Goal: Obtain resource: Download file/media

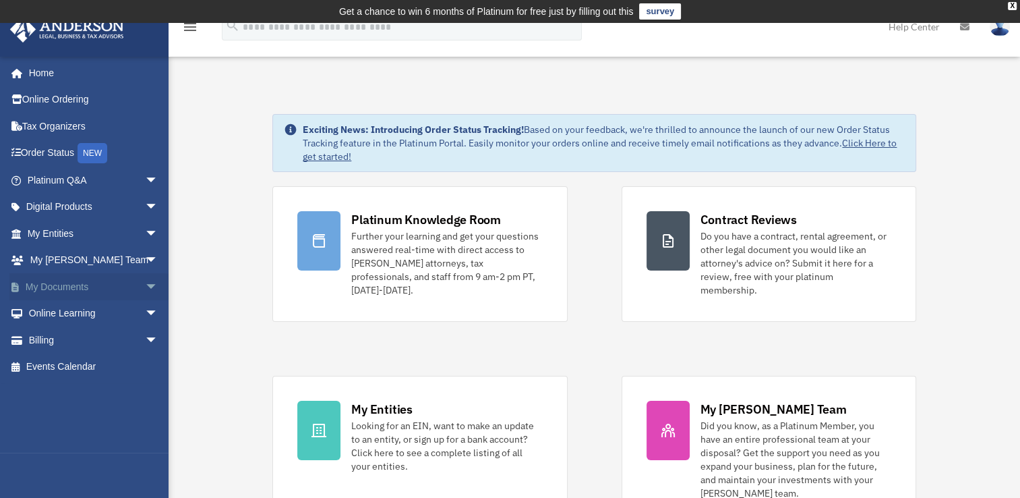
click at [145, 287] on span "arrow_drop_down" at bounding box center [158, 287] width 27 height 28
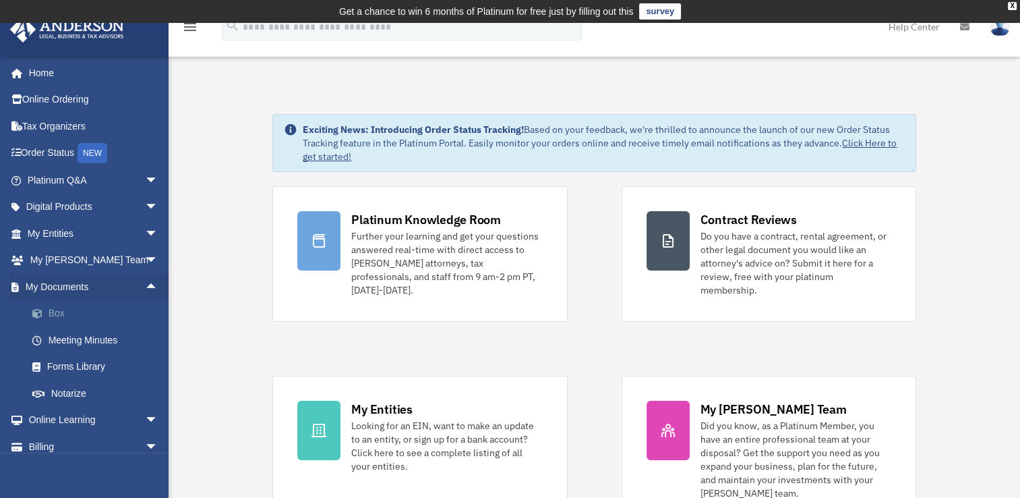
click at [60, 317] on link "Box" at bounding box center [99, 313] width 160 height 27
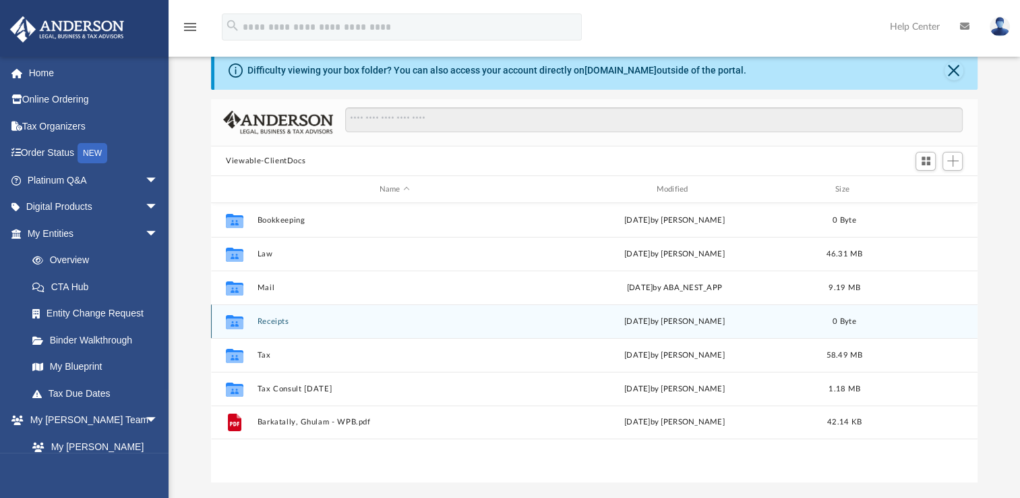
scroll to position [90, 0]
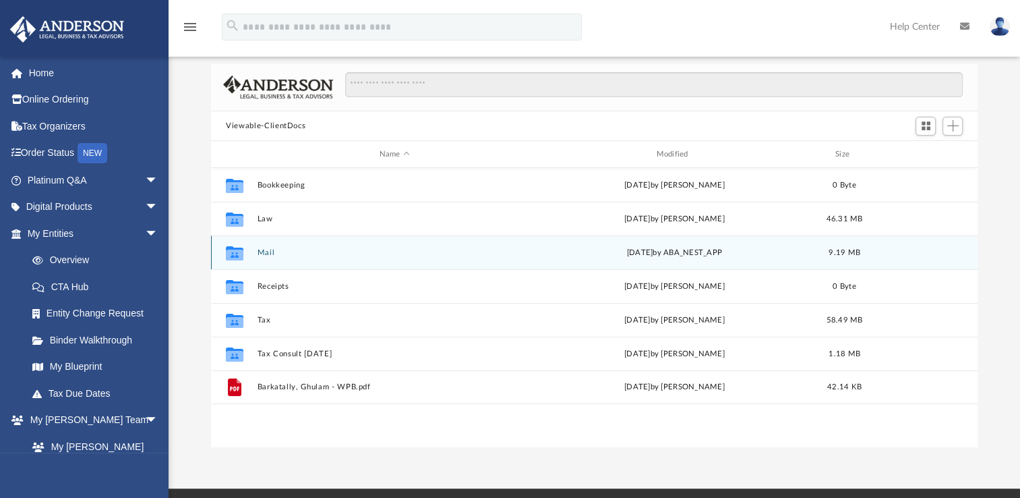
click at [262, 251] on button "Mail" at bounding box center [395, 252] width 274 height 9
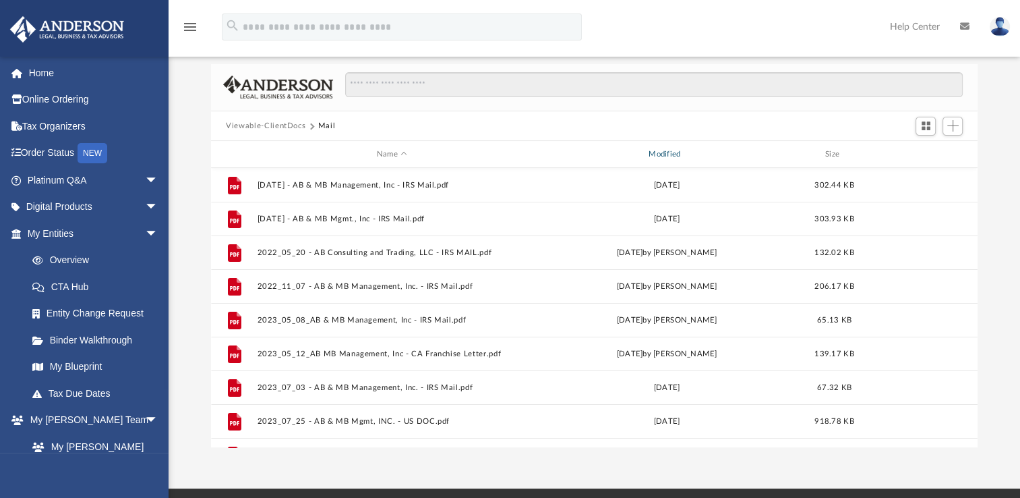
click at [663, 150] on div "Modified" at bounding box center [667, 154] width 270 height 12
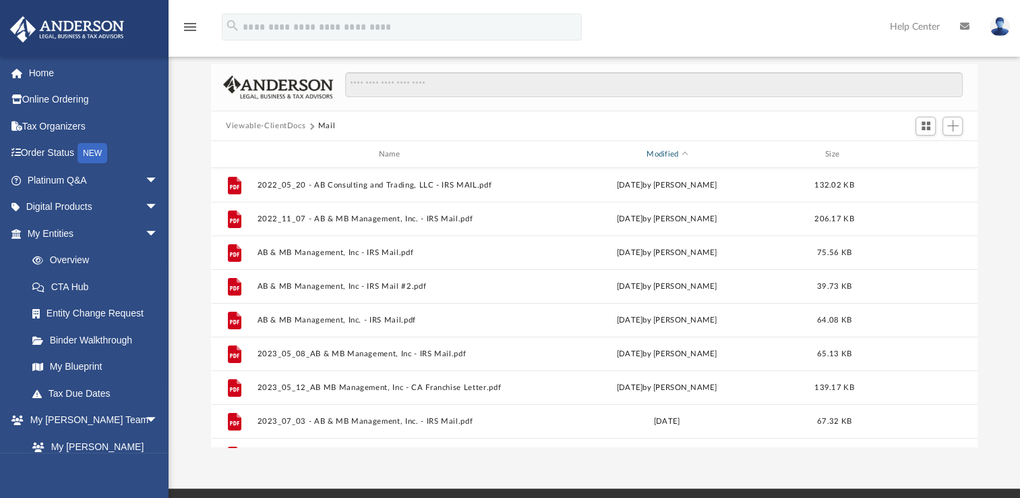
click at [663, 152] on div "Modified" at bounding box center [667, 154] width 270 height 12
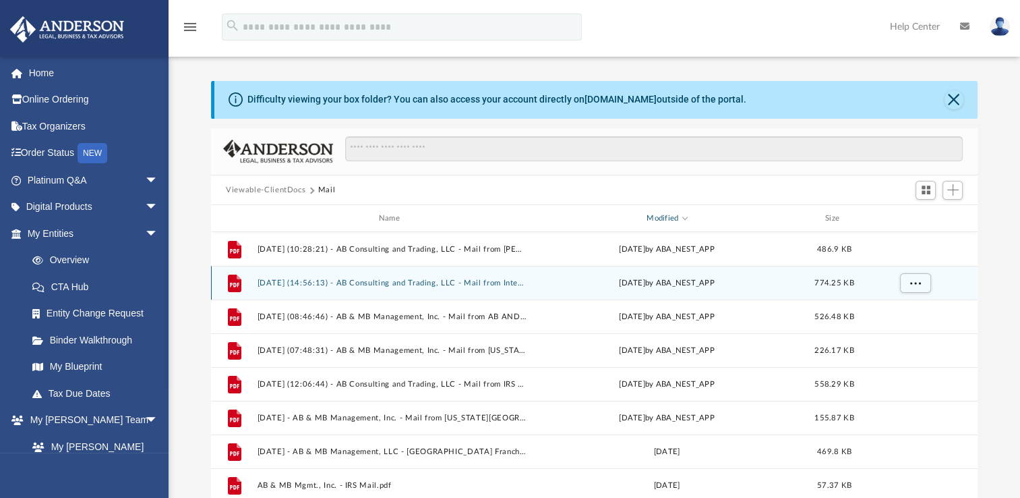
scroll to position [0, 0]
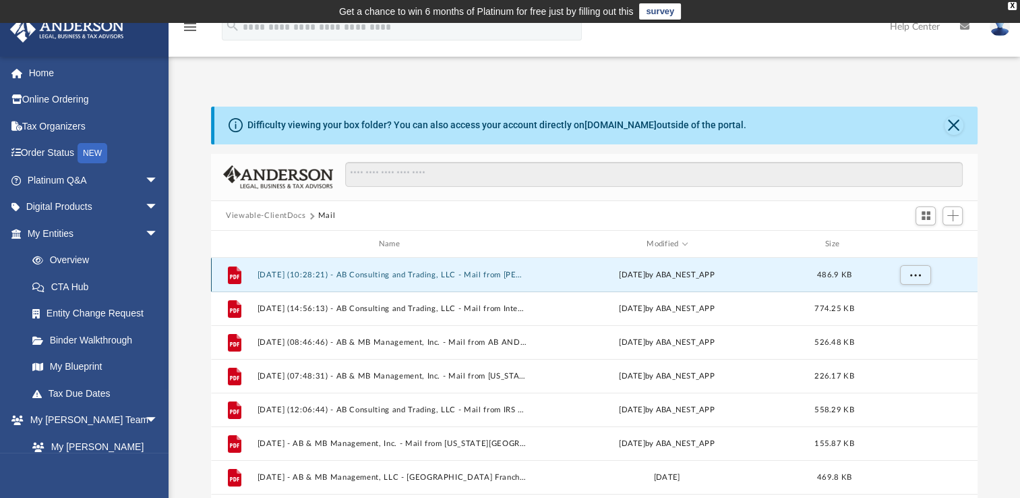
click at [423, 274] on button "2025.05.12 (10:28:21) - AB Consulting and Trading, LLC - Mail from Ms. Richards…" at bounding box center [392, 274] width 269 height 9
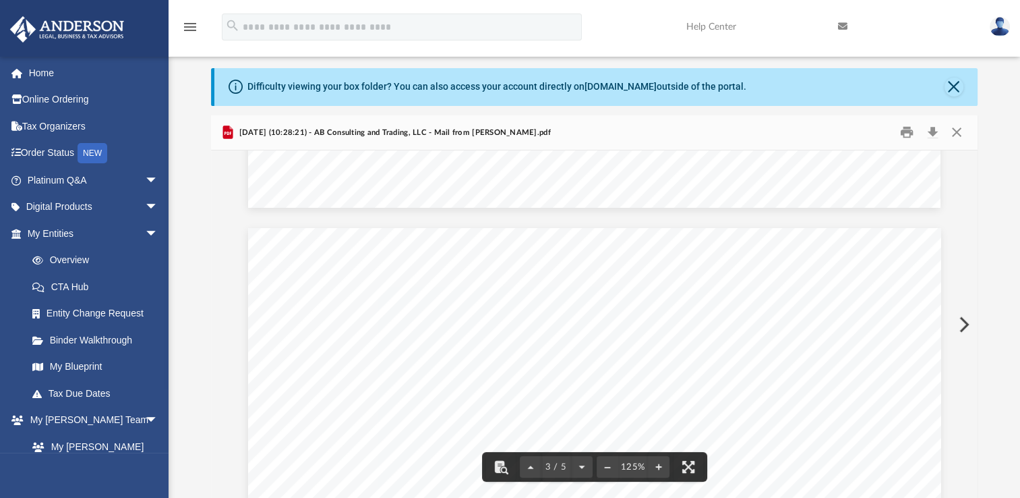
scroll to position [1740, 0]
click at [955, 88] on button "Close" at bounding box center [954, 87] width 19 height 19
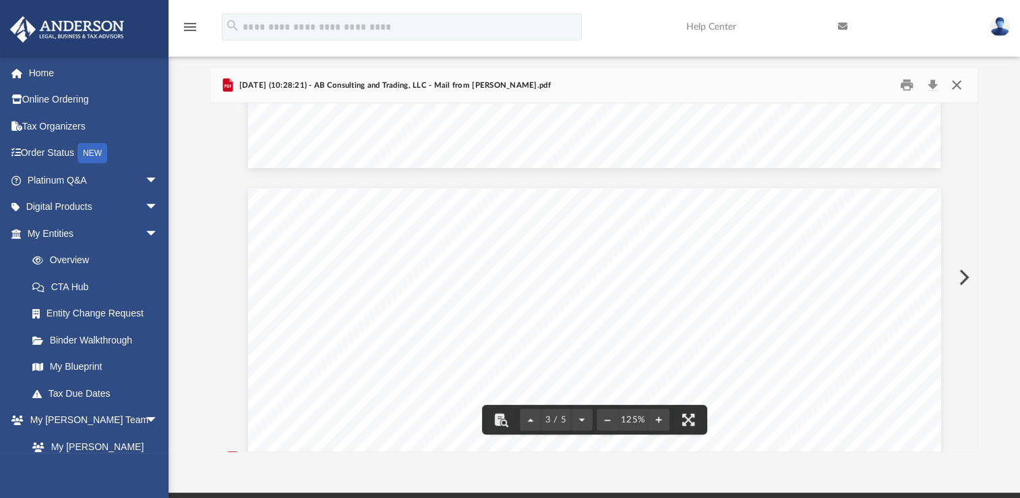
click at [955, 82] on button "Close" at bounding box center [956, 85] width 24 height 21
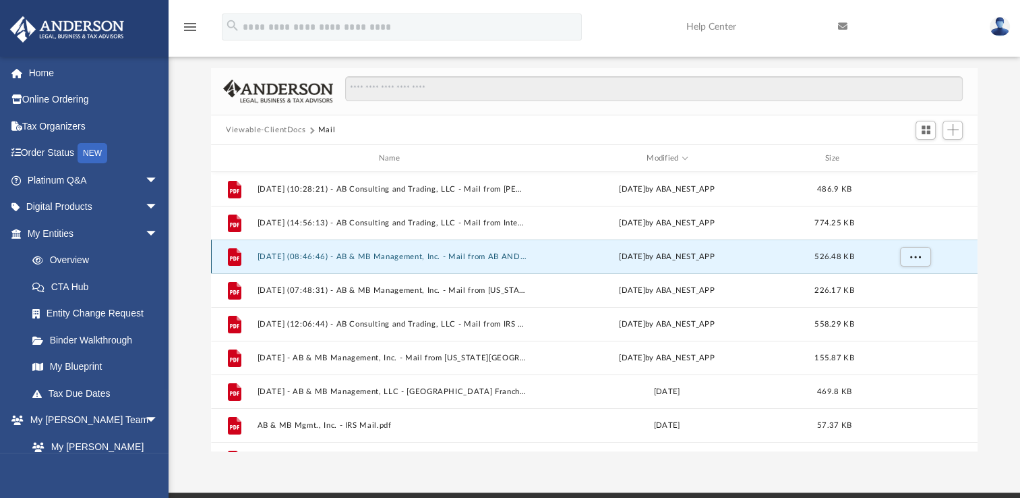
click at [386, 260] on button "2025.01.28 (08:46:46) - AB & MB Management, Inc. - Mail from AB AND MB MANAGEME…" at bounding box center [392, 256] width 269 height 9
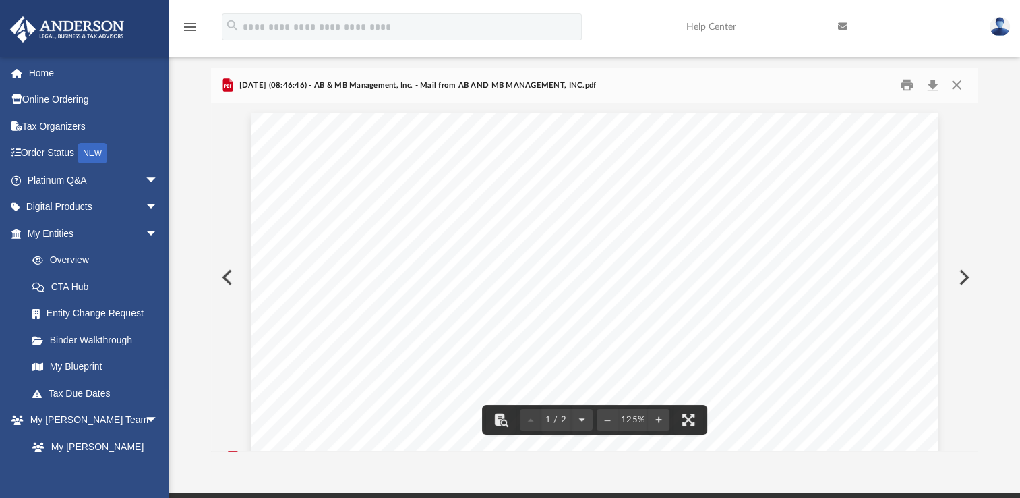
scroll to position [0, 0]
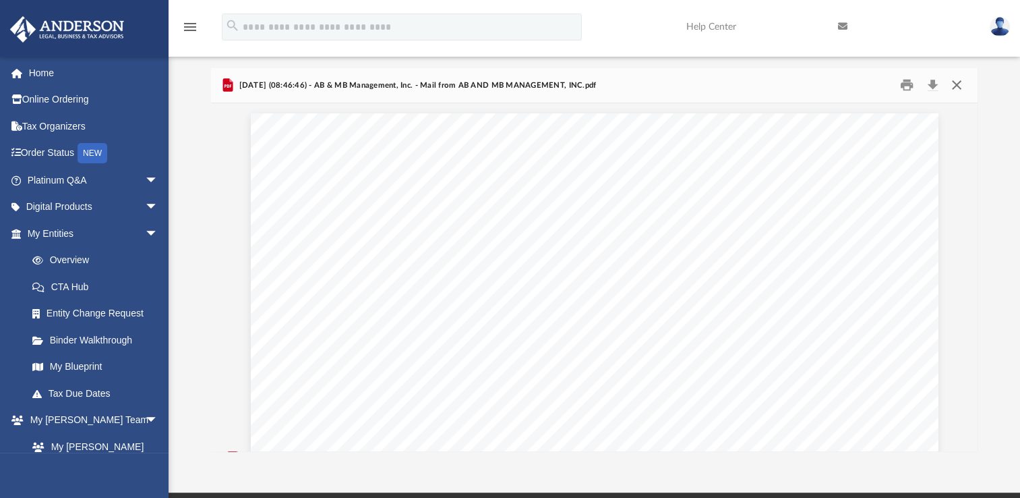
click at [958, 83] on button "Close" at bounding box center [956, 85] width 24 height 21
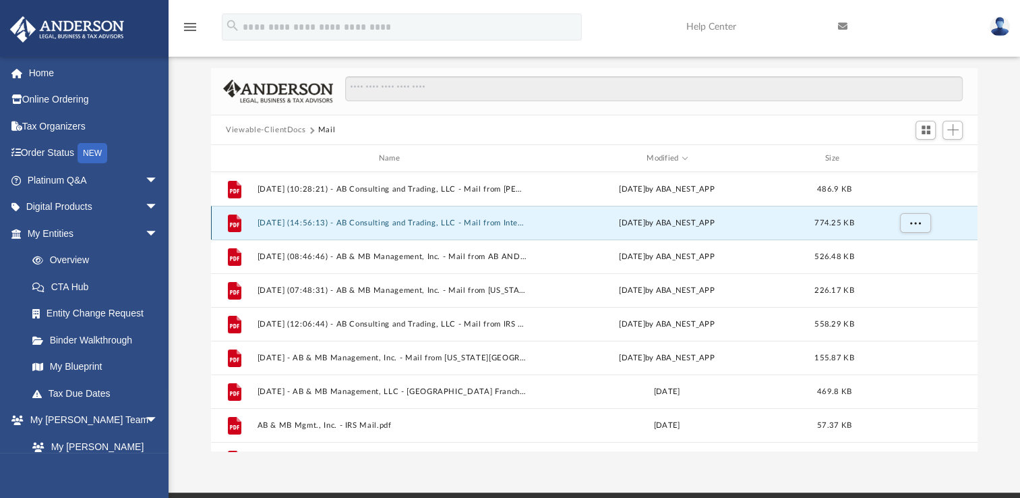
click at [438, 223] on button "2025.04.24 (14:56:13) - AB Consulting and Trading, LLC - Mail from Internal Rev…" at bounding box center [392, 222] width 269 height 9
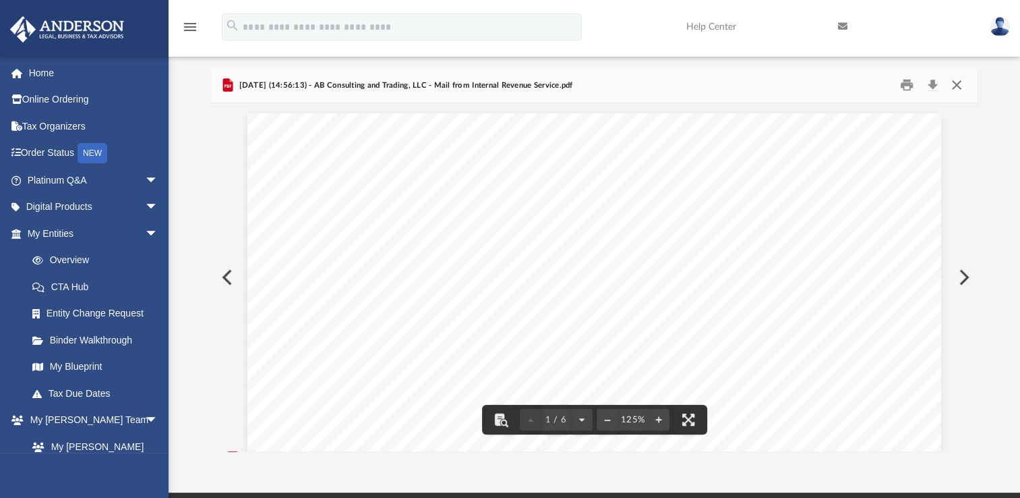
click at [952, 84] on button "Close" at bounding box center [956, 85] width 24 height 21
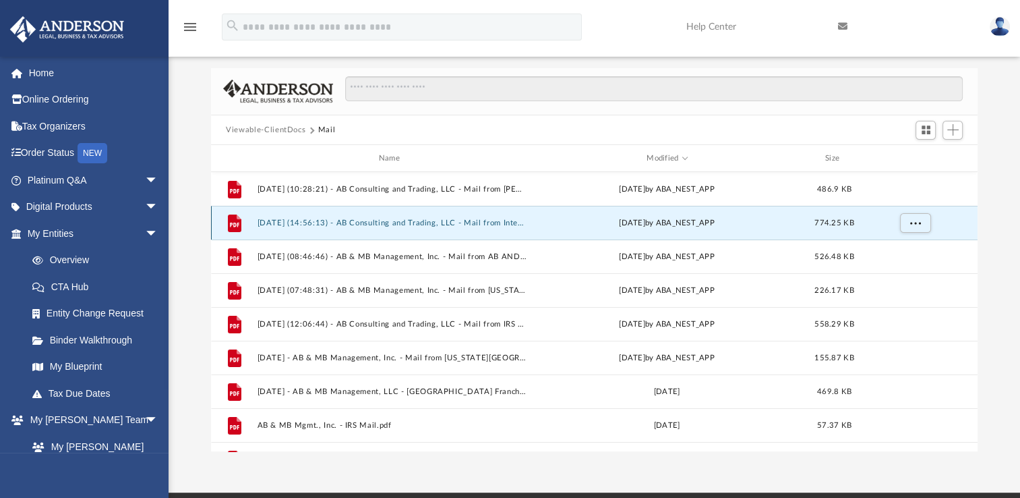
click at [419, 218] on button "2025.04.24 (14:56:13) - AB Consulting and Trading, LLC - Mail from Internal Rev…" at bounding box center [392, 222] width 269 height 9
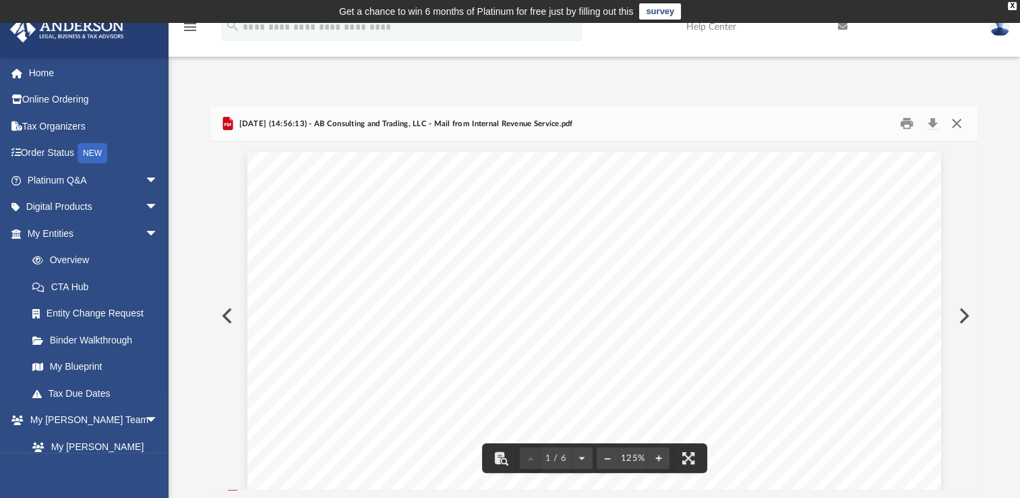
click at [955, 119] on button "Close" at bounding box center [956, 123] width 24 height 21
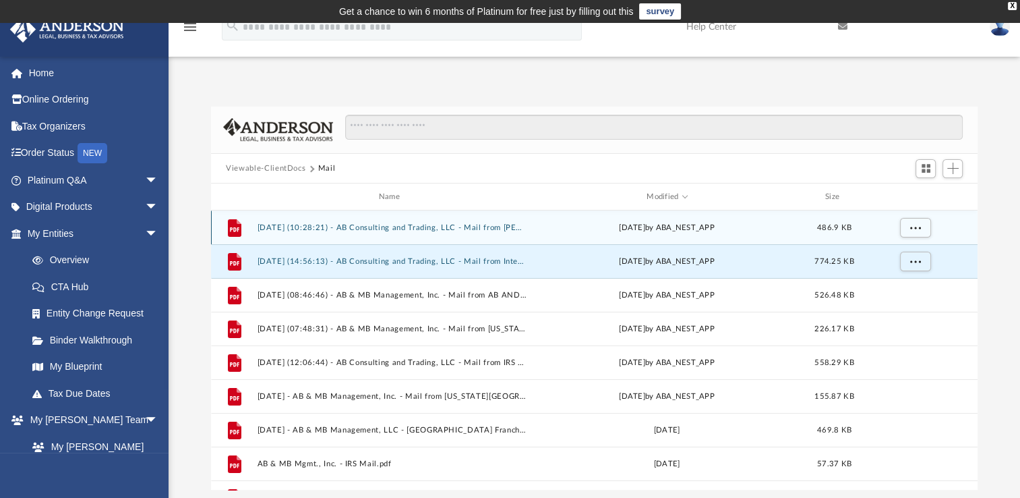
click at [400, 224] on button "2025.05.12 (10:28:21) - AB Consulting and Trading, LLC - Mail from Ms. Richards…" at bounding box center [392, 227] width 269 height 9
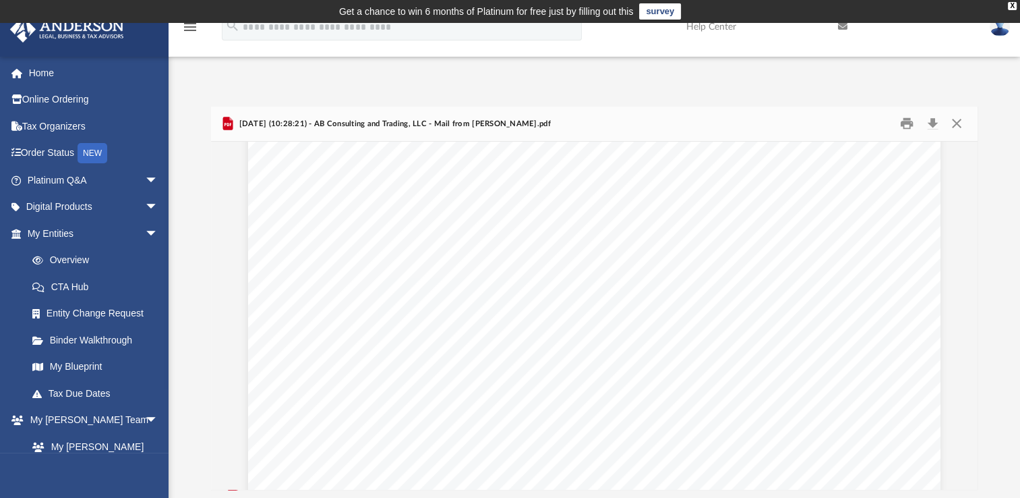
scroll to position [1111, 0]
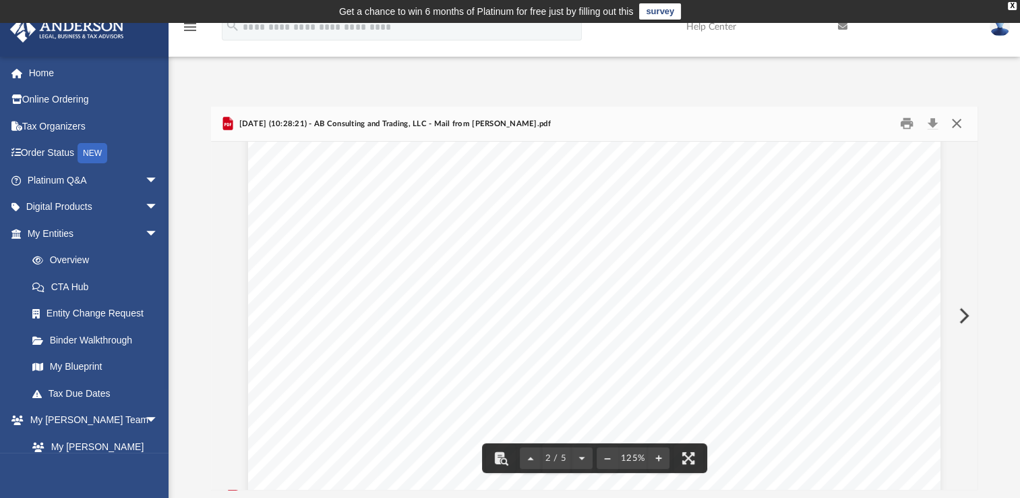
click at [957, 119] on button "Close" at bounding box center [956, 123] width 24 height 21
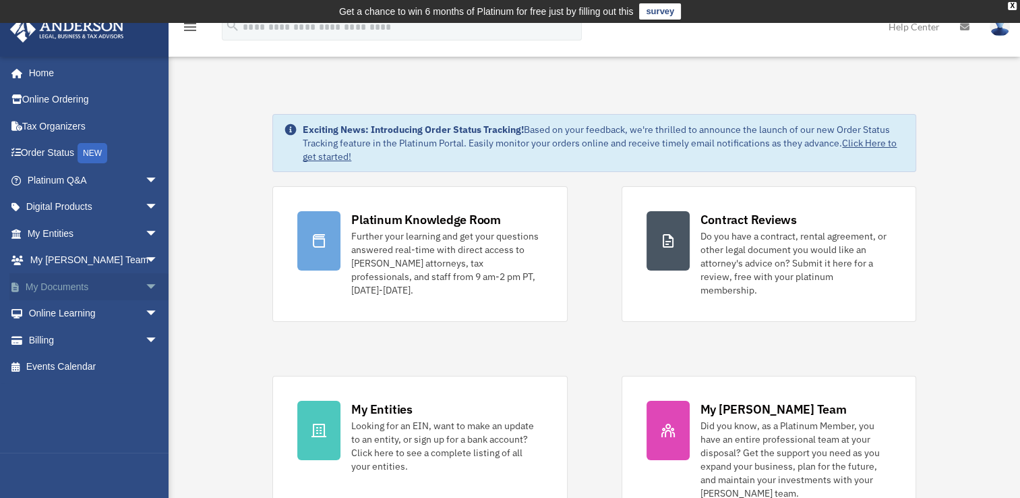
click at [145, 286] on span "arrow_drop_down" at bounding box center [158, 287] width 27 height 28
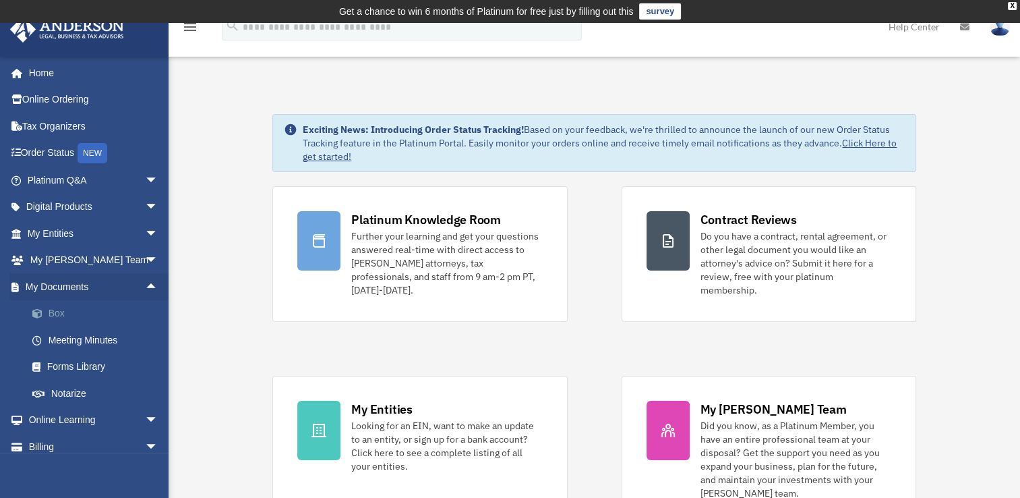
click at [57, 309] on link "Box" at bounding box center [99, 313] width 160 height 27
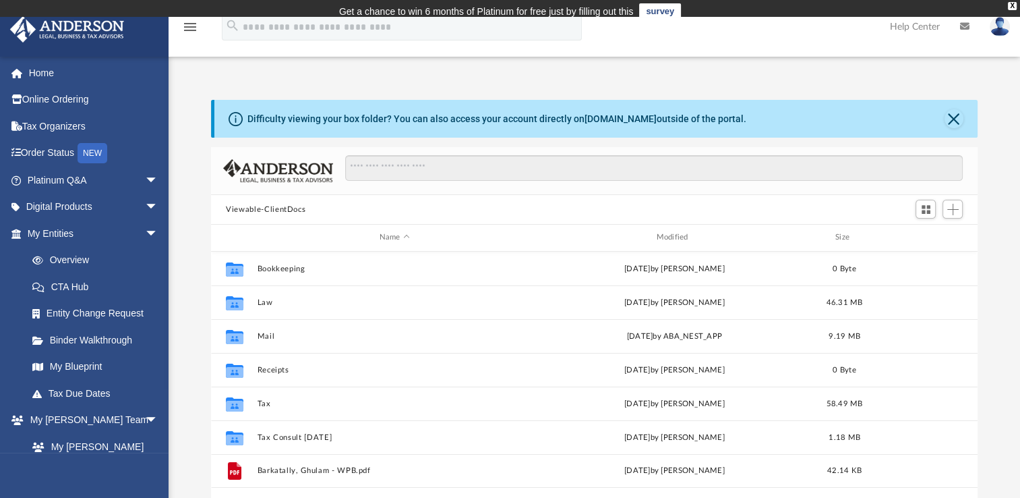
scroll to position [296, 755]
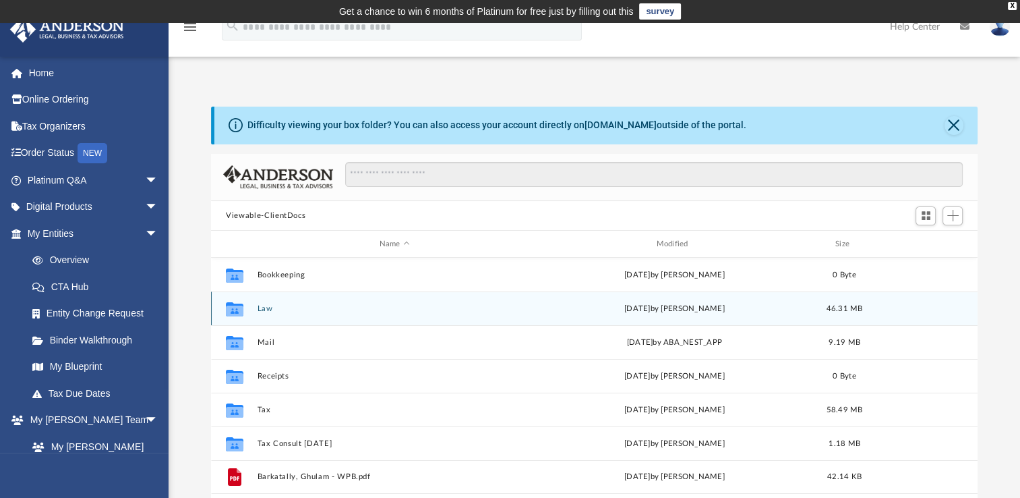
click at [658, 307] on div "today by Nikki Llagas" at bounding box center [674, 309] width 274 height 12
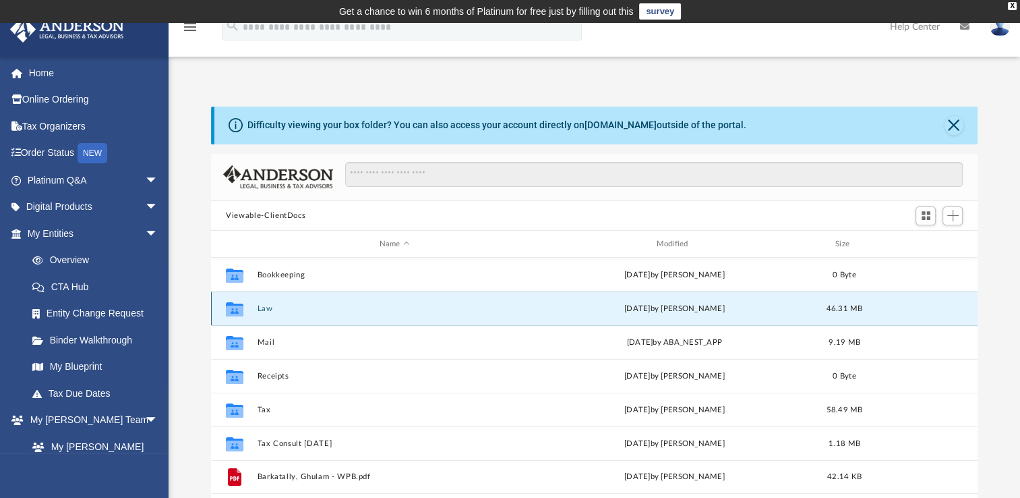
click at [270, 309] on button "Law" at bounding box center [395, 308] width 274 height 9
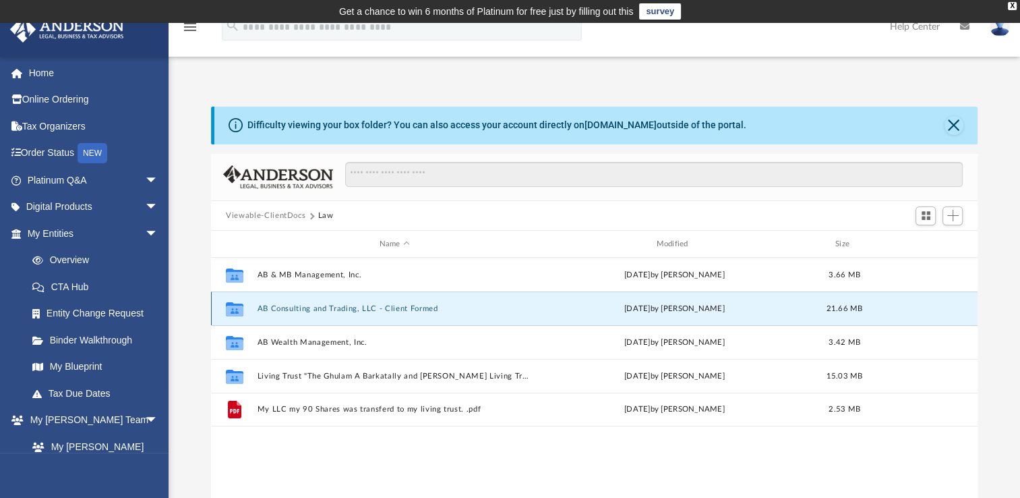
click at [350, 306] on button "AB Consulting and Trading, LLC - Client Formed" at bounding box center [395, 308] width 274 height 9
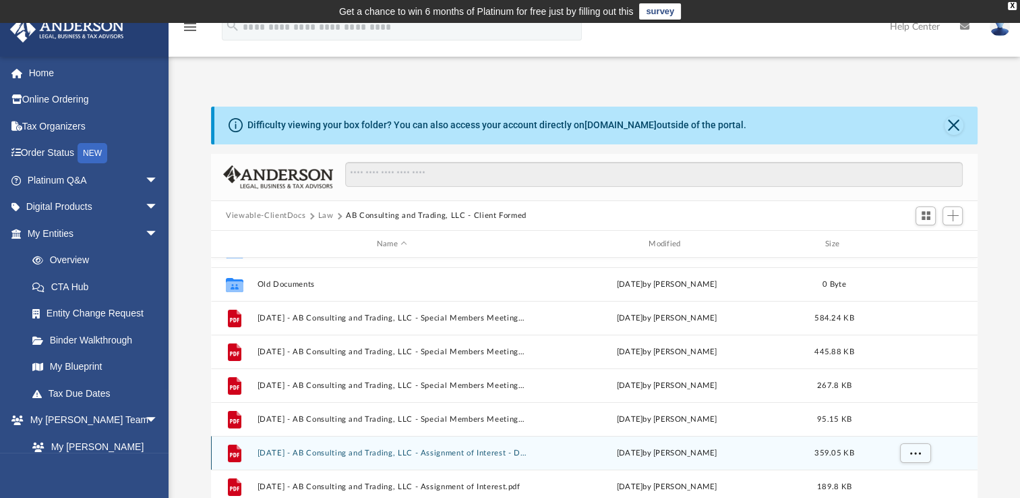
scroll to position [0, 0]
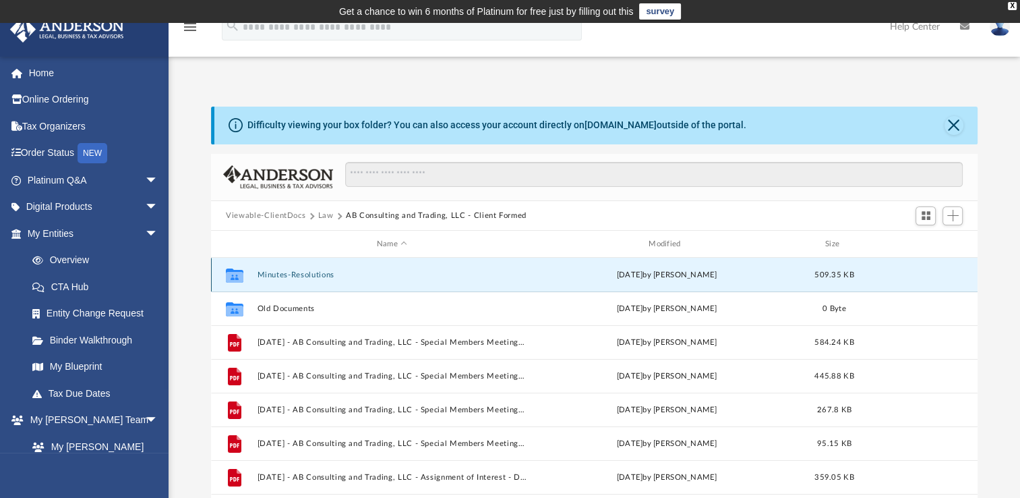
click at [314, 272] on button "Minutes-Resolutions" at bounding box center [392, 274] width 269 height 9
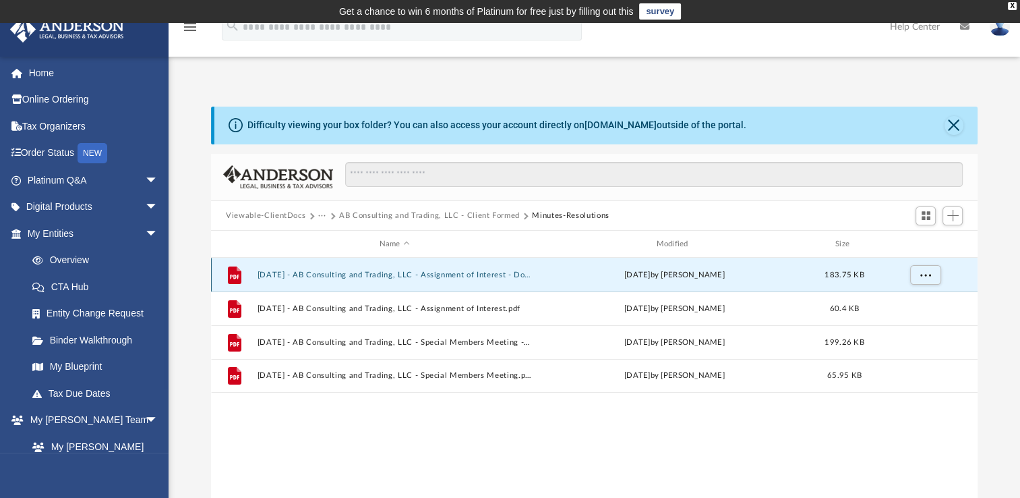
click at [396, 273] on button "2025.08.08 - AB Consulting and Trading, LLC - Assignment of Interest - DocuSign…" at bounding box center [395, 274] width 274 height 9
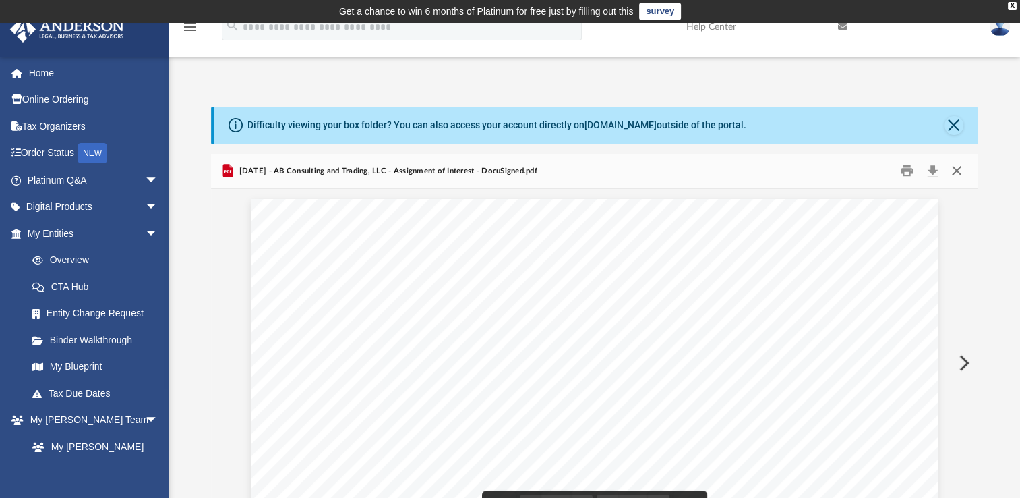
click at [959, 171] on button "Close" at bounding box center [956, 170] width 24 height 21
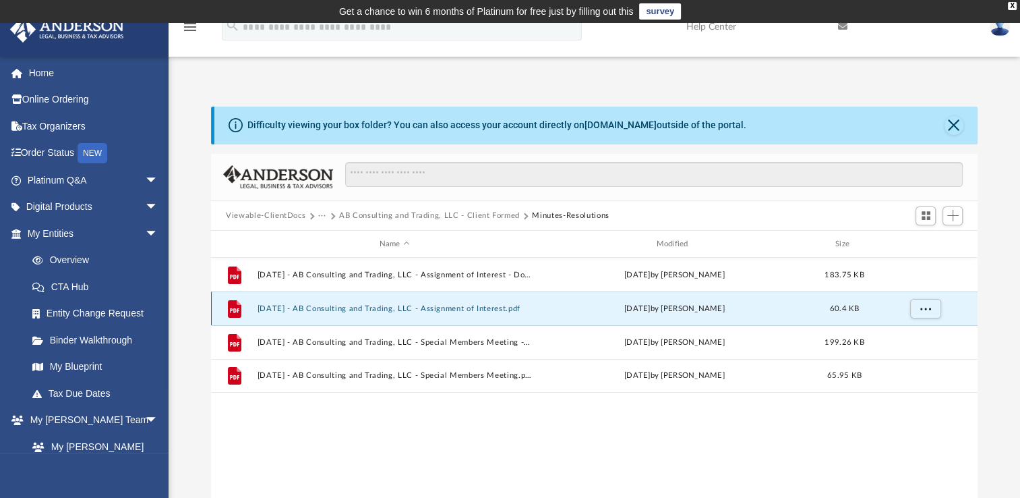
click at [491, 309] on button "2025.08.08 - AB Consulting and Trading, LLC - Assignment of Interest.pdf" at bounding box center [395, 308] width 274 height 9
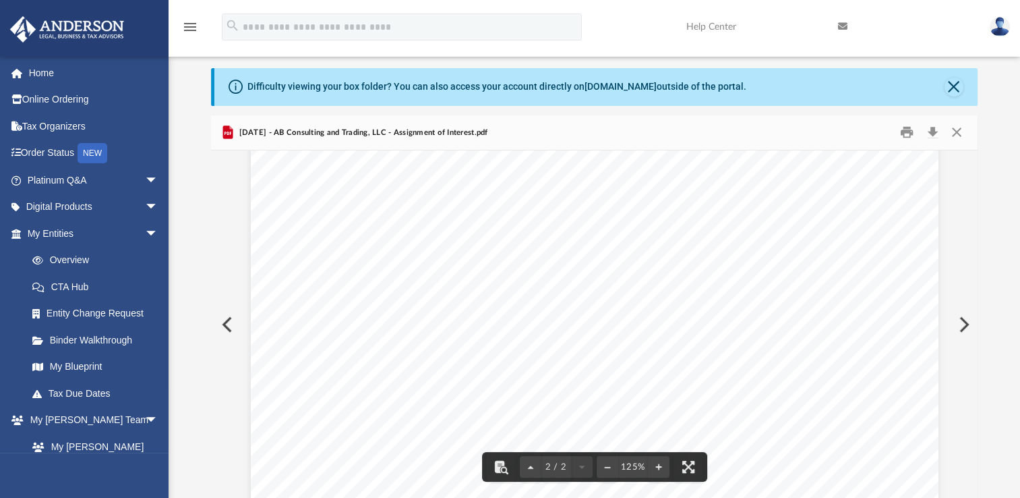
scroll to position [1472, 0]
click at [959, 130] on button "Close" at bounding box center [956, 132] width 24 height 21
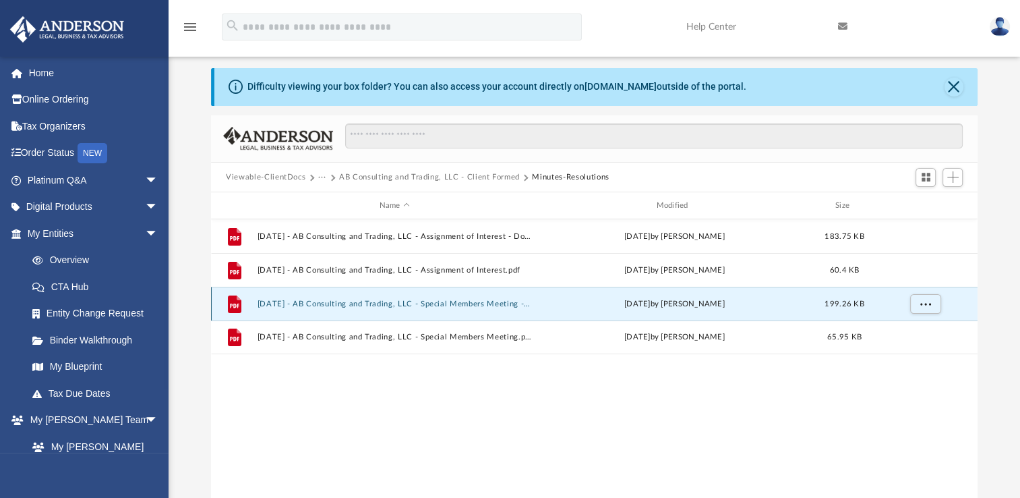
click at [372, 303] on button "2025.08.08 - AB Consulting and Trading, LLC - Special Members Meeting - DocuSig…" at bounding box center [395, 303] width 274 height 9
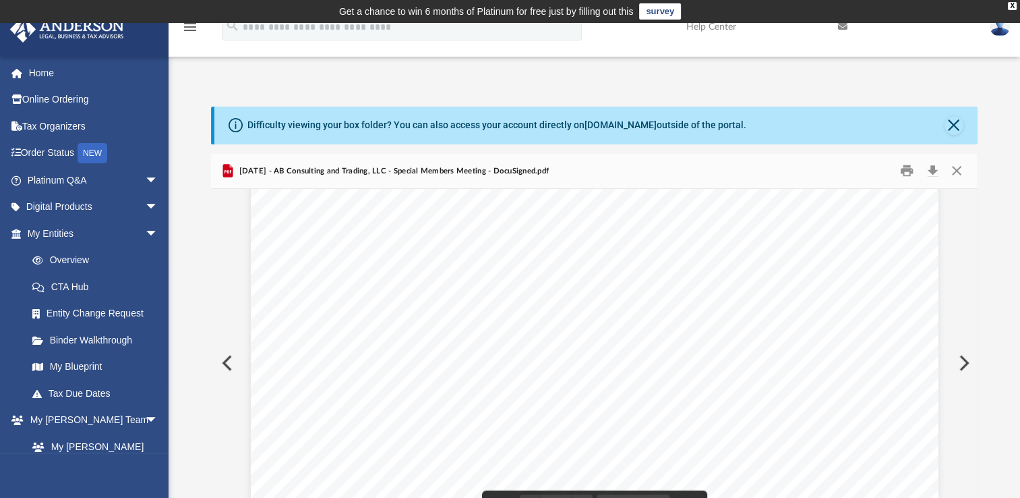
scroll to position [0, 0]
click at [954, 123] on button "Close" at bounding box center [954, 125] width 19 height 19
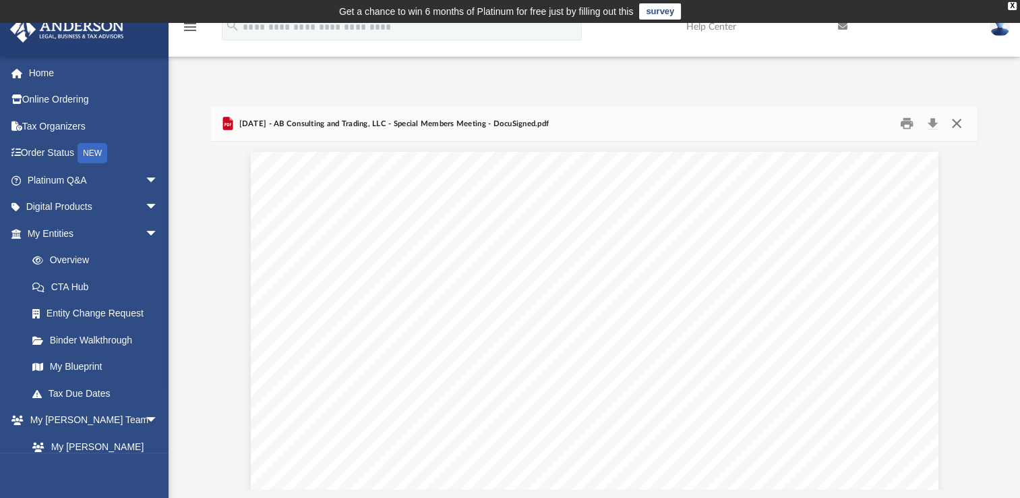
click at [956, 128] on button "Close" at bounding box center [956, 123] width 24 height 21
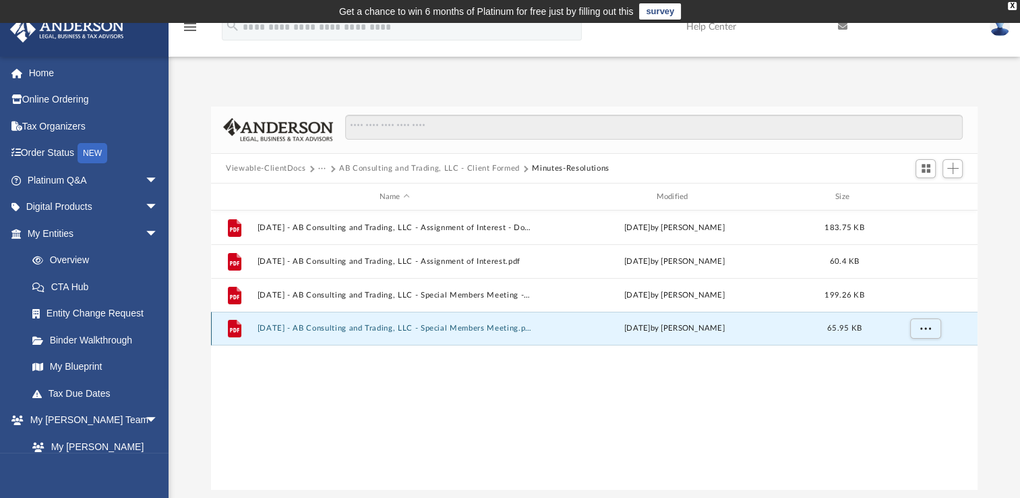
click at [485, 329] on button "2025.08.08 - AB Consulting and Trading, LLC - Special Members Meeting.pdf" at bounding box center [395, 328] width 274 height 9
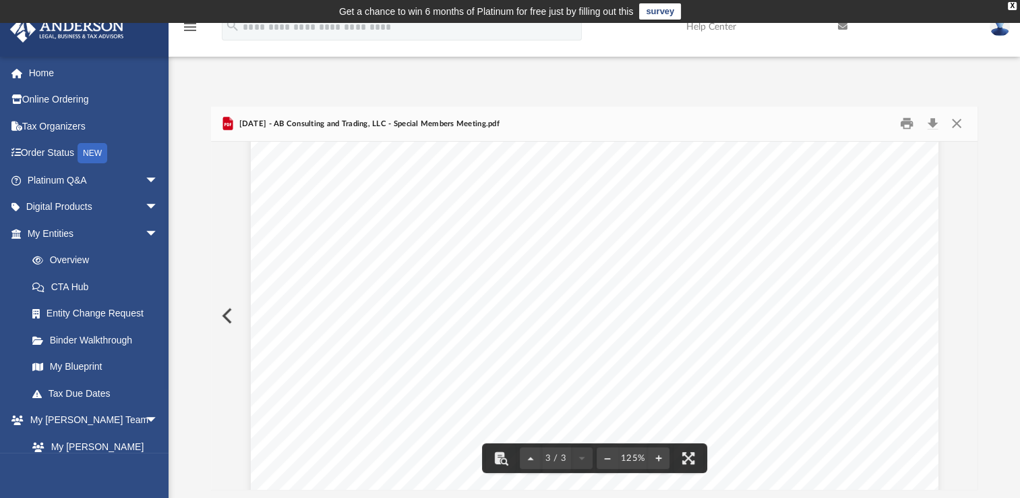
scroll to position [1933, 0]
click at [961, 124] on button "Close" at bounding box center [956, 123] width 24 height 21
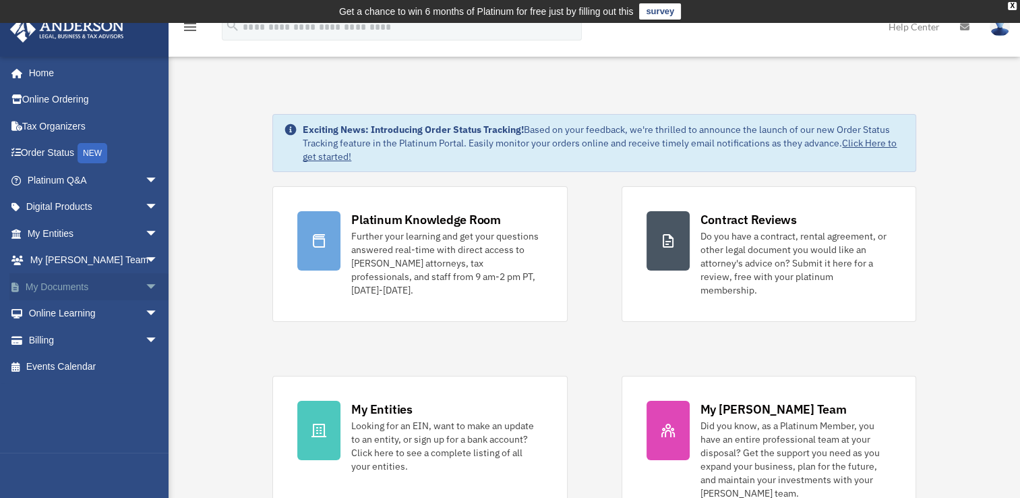
click at [145, 285] on span "arrow_drop_down" at bounding box center [158, 287] width 27 height 28
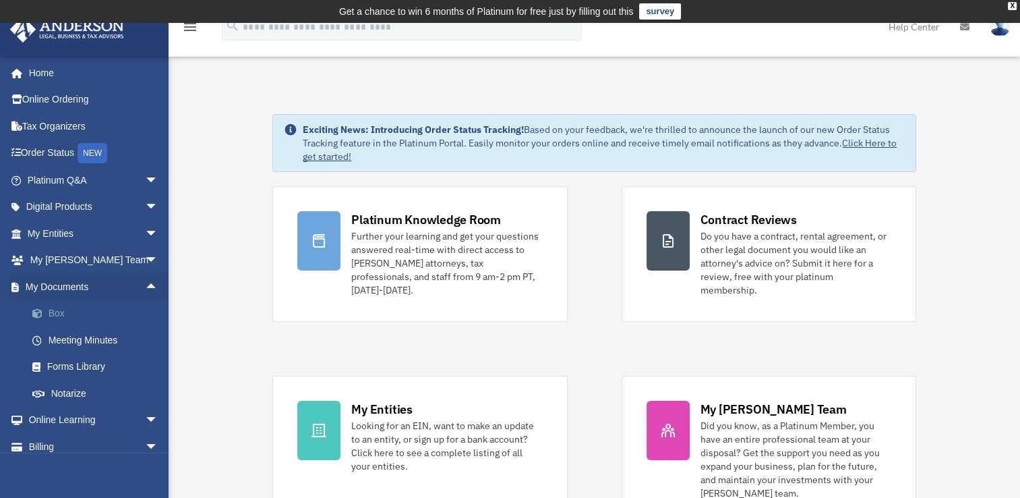
click at [57, 309] on link "Box" at bounding box center [99, 313] width 160 height 27
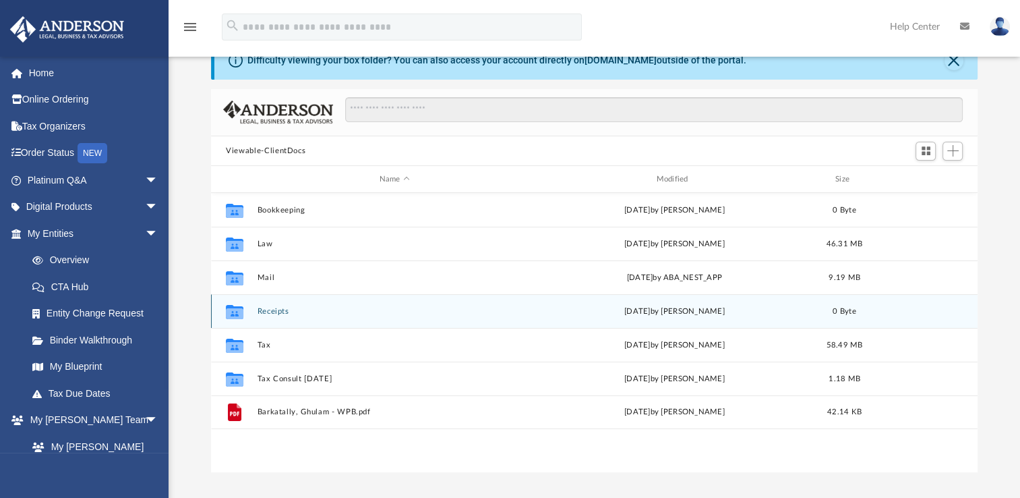
scroll to position [90, 0]
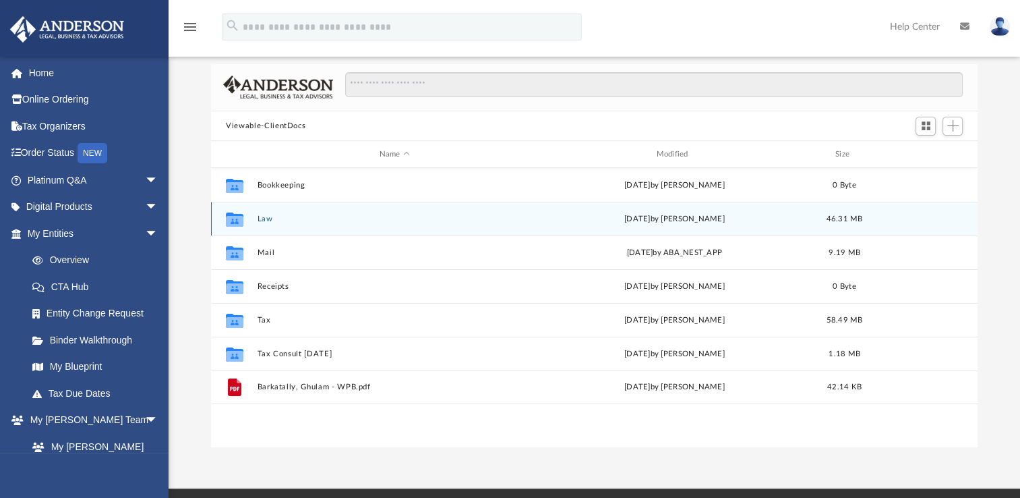
click at [264, 217] on button "Law" at bounding box center [395, 218] width 274 height 9
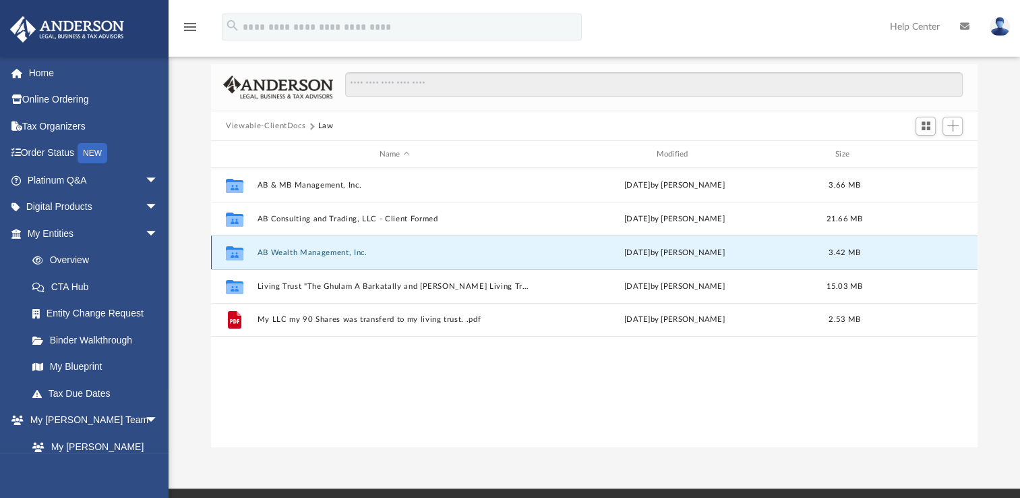
click at [305, 252] on button "AB Wealth Management, Inc." at bounding box center [395, 252] width 274 height 9
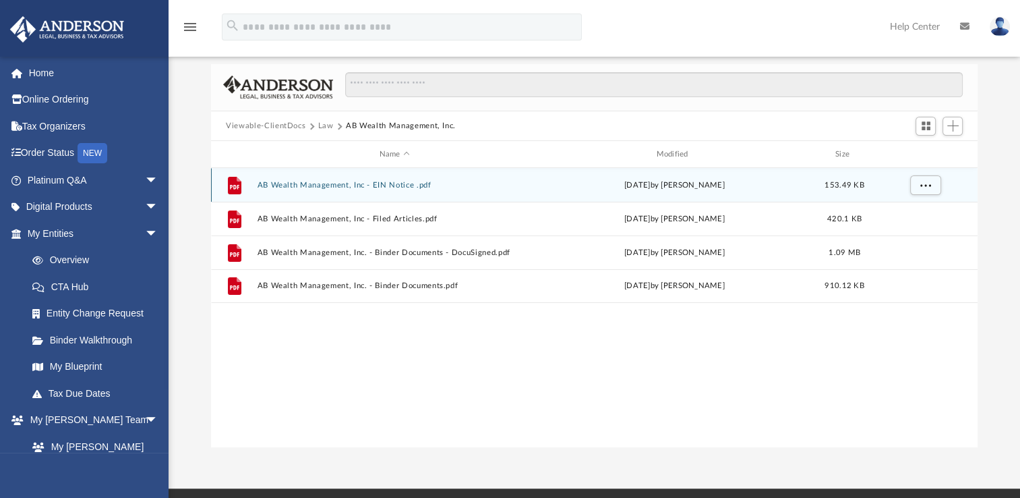
click at [402, 183] on button "AB Wealth Management, Inc - EIN Notice .pdf" at bounding box center [395, 185] width 274 height 9
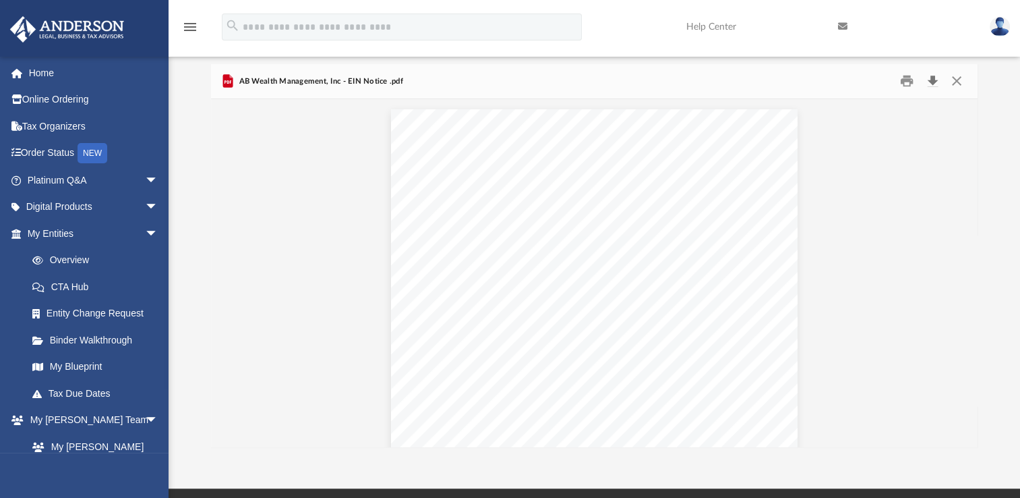
click at [930, 77] on button "Download" at bounding box center [932, 81] width 24 height 21
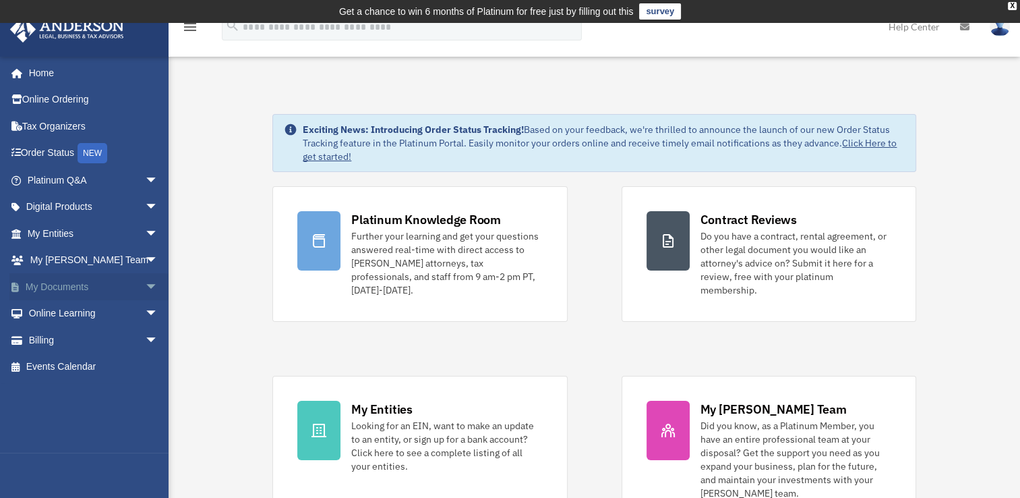
click at [145, 287] on span "arrow_drop_down" at bounding box center [158, 287] width 27 height 28
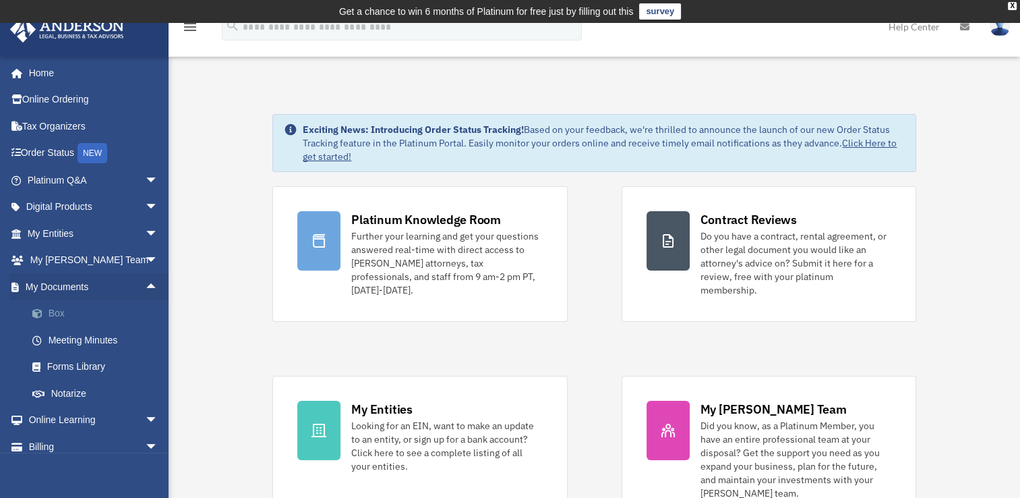
click at [49, 317] on link "Box" at bounding box center [99, 313] width 160 height 27
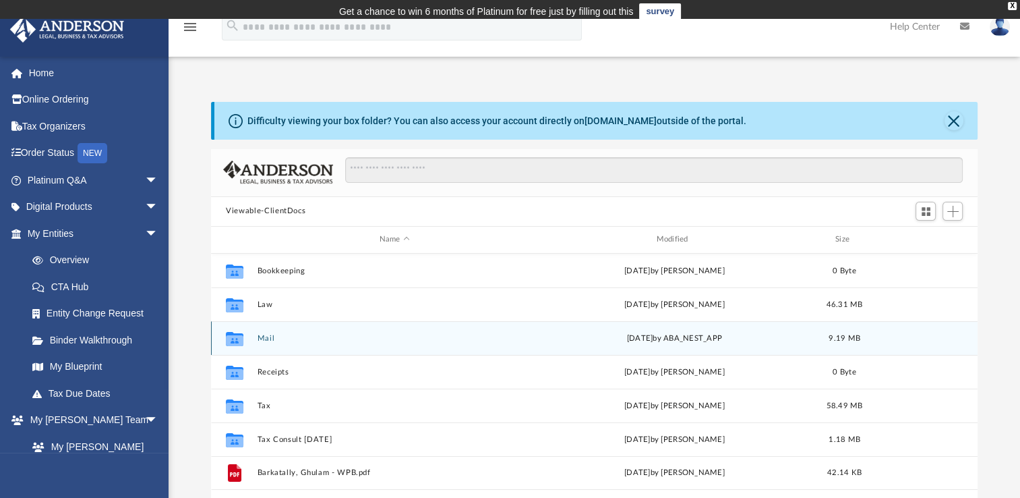
scroll to position [296, 755]
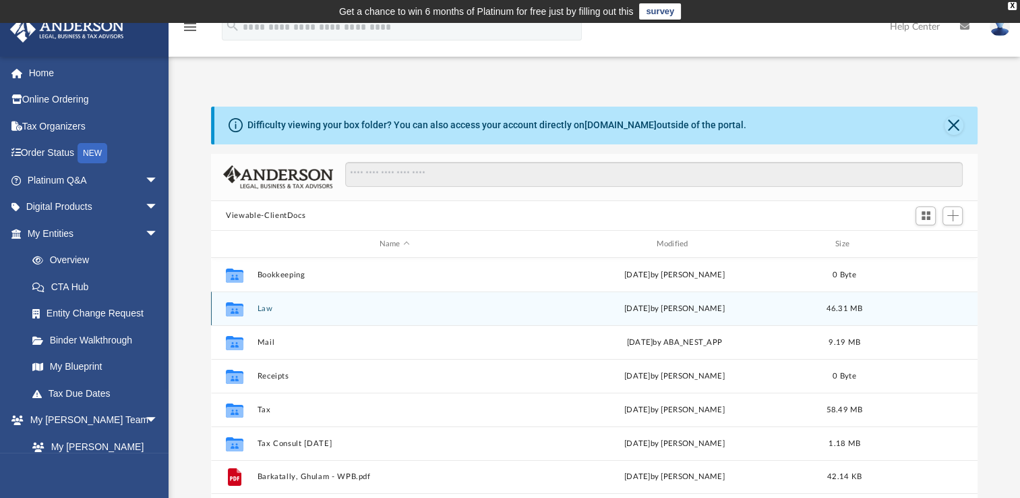
click at [264, 309] on button "Law" at bounding box center [395, 308] width 274 height 9
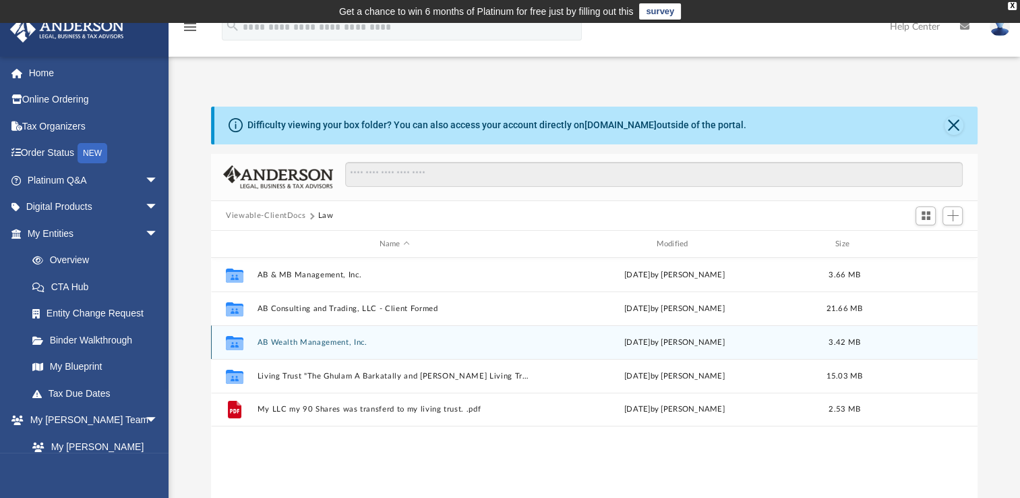
click at [322, 342] on button "AB Wealth Management, Inc." at bounding box center [395, 342] width 274 height 9
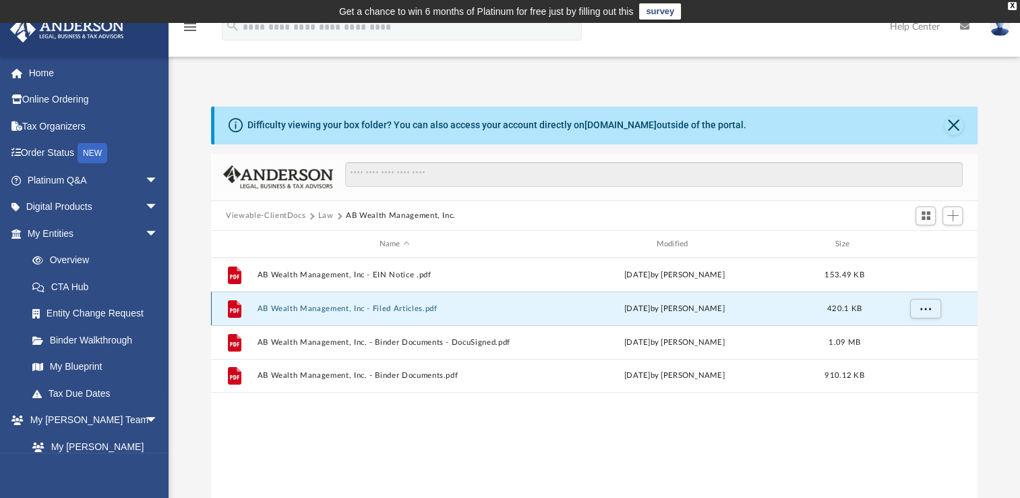
click at [423, 307] on button "AB Wealth Management, Inc - Filed Articles.pdf" at bounding box center [395, 308] width 274 height 9
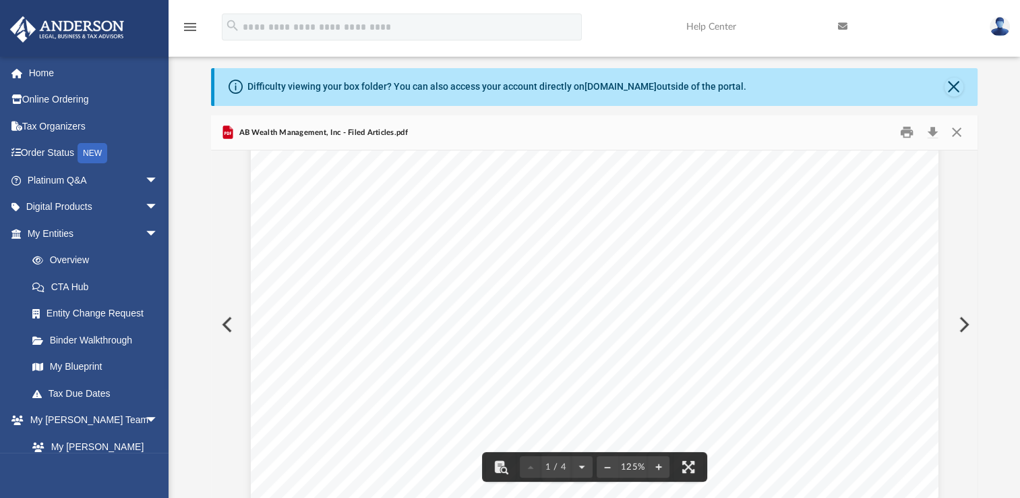
scroll to position [0, 0]
click at [934, 128] on button "Download" at bounding box center [932, 132] width 24 height 21
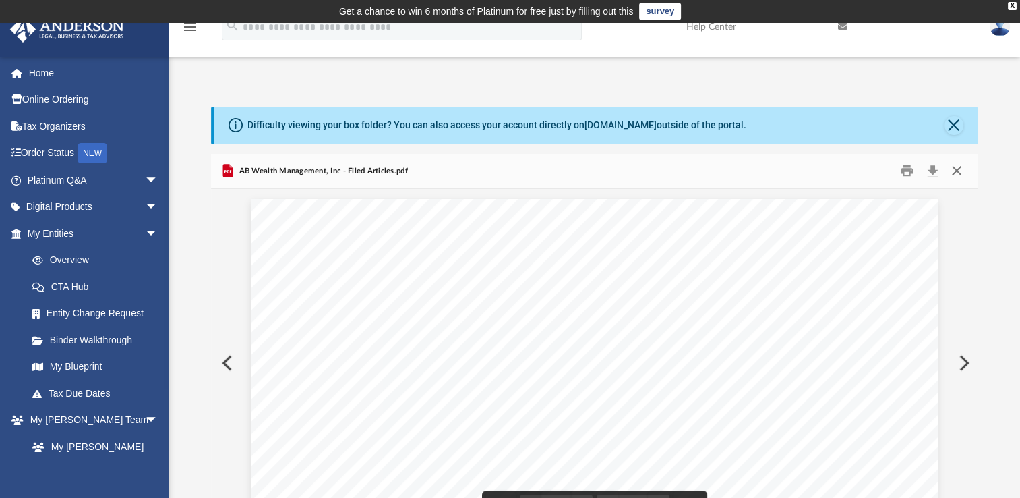
click at [957, 170] on button "Close" at bounding box center [956, 170] width 24 height 21
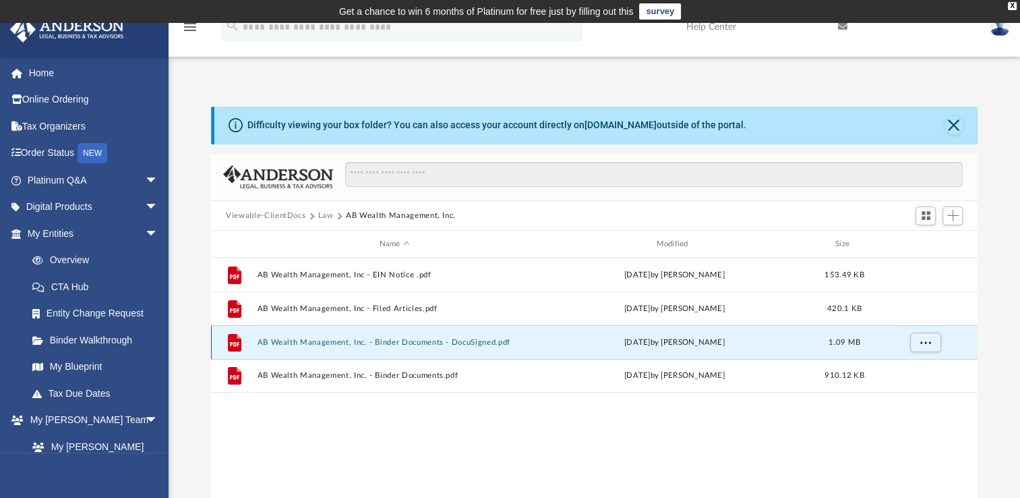
click at [429, 342] on button "AB Wealth Management, Inc. - Binder Documents - DocuSigned.pdf" at bounding box center [395, 342] width 274 height 9
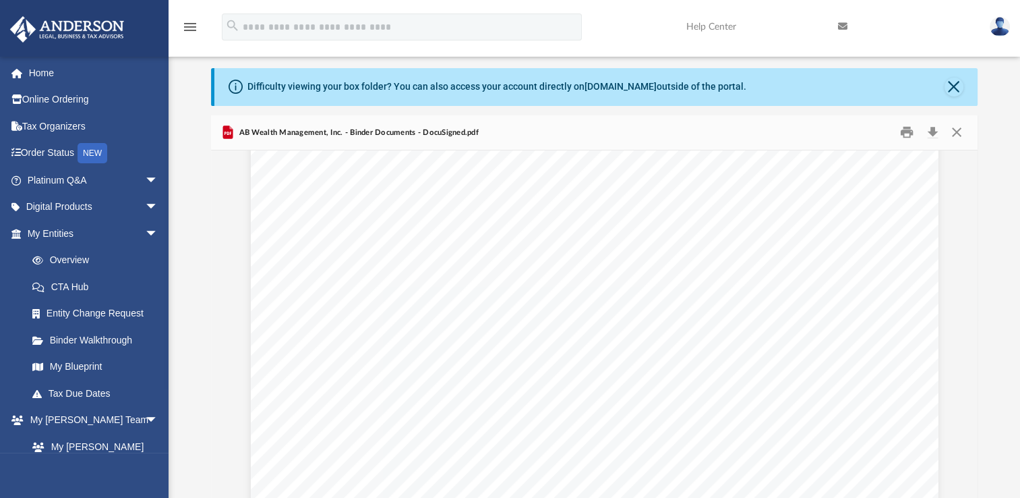
scroll to position [4135, 0]
click at [957, 129] on button "Close" at bounding box center [956, 132] width 24 height 21
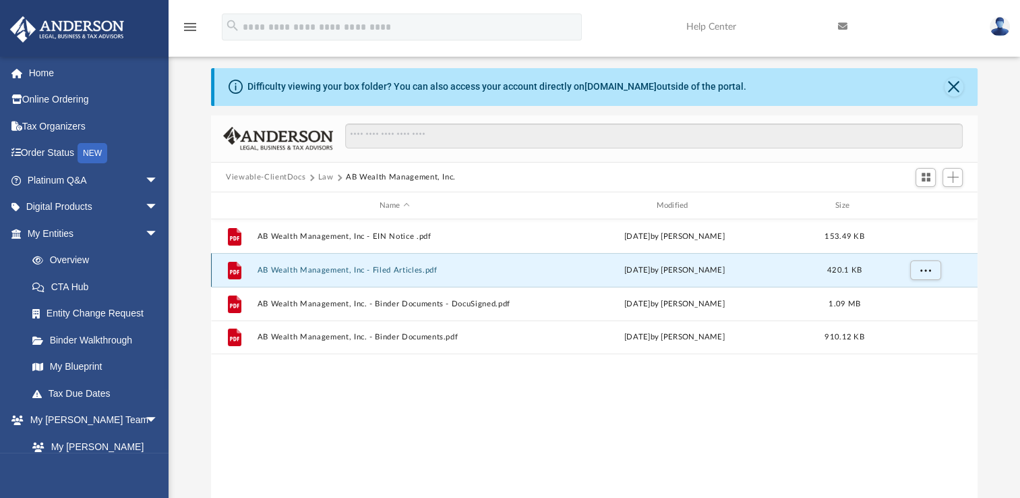
click at [405, 270] on button "AB Wealth Management, Inc - Filed Articles.pdf" at bounding box center [395, 270] width 274 height 9
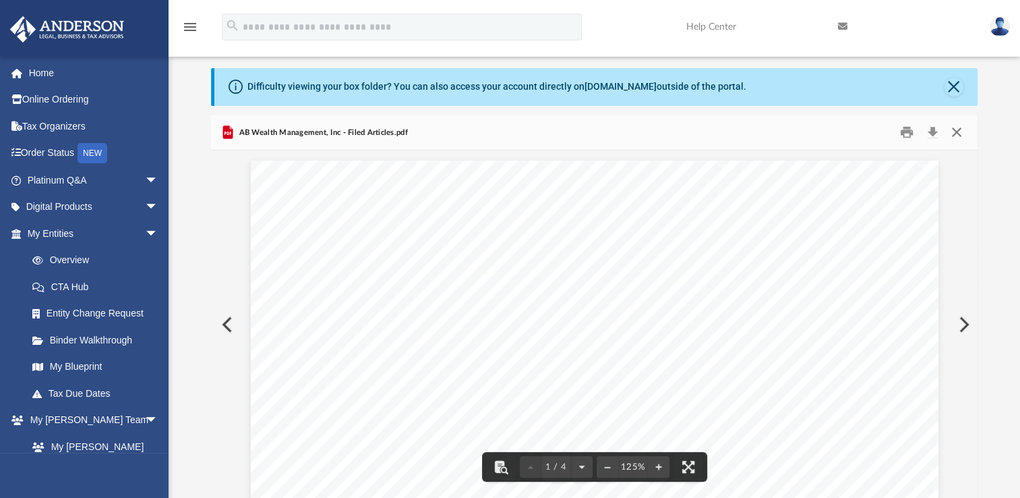
click at [955, 129] on button "Close" at bounding box center [956, 132] width 24 height 21
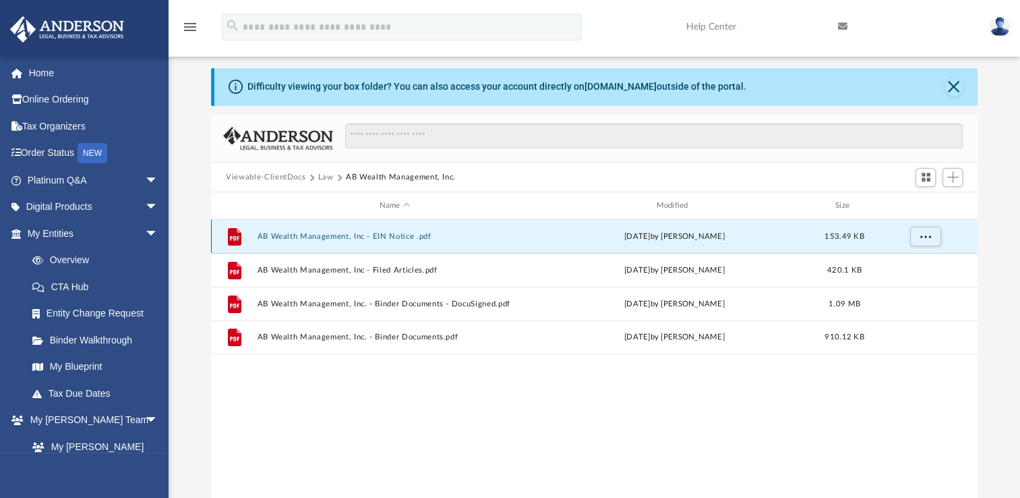
click at [319, 238] on button "AB Wealth Management, Inc - EIN Notice .pdf" at bounding box center [395, 236] width 274 height 9
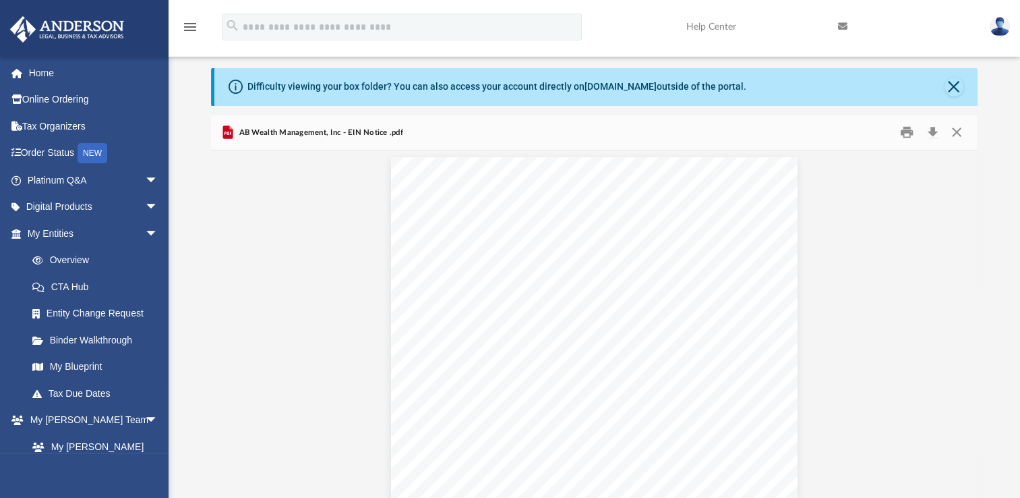
scroll to position [0, 0]
click at [957, 328] on button "Preview" at bounding box center [963, 324] width 30 height 38
click at [956, 328] on button "Preview" at bounding box center [963, 324] width 30 height 38
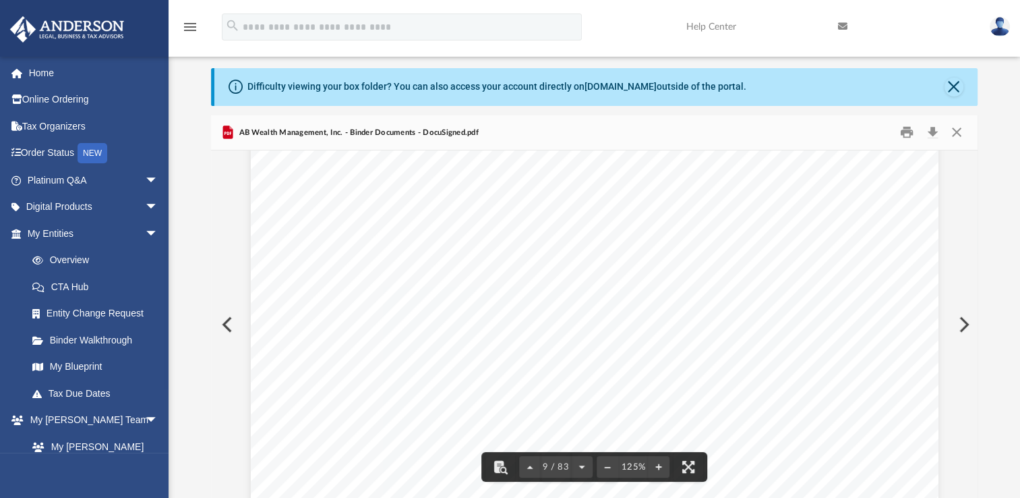
scroll to position [7595, 0]
click at [959, 131] on button "Close" at bounding box center [956, 132] width 24 height 21
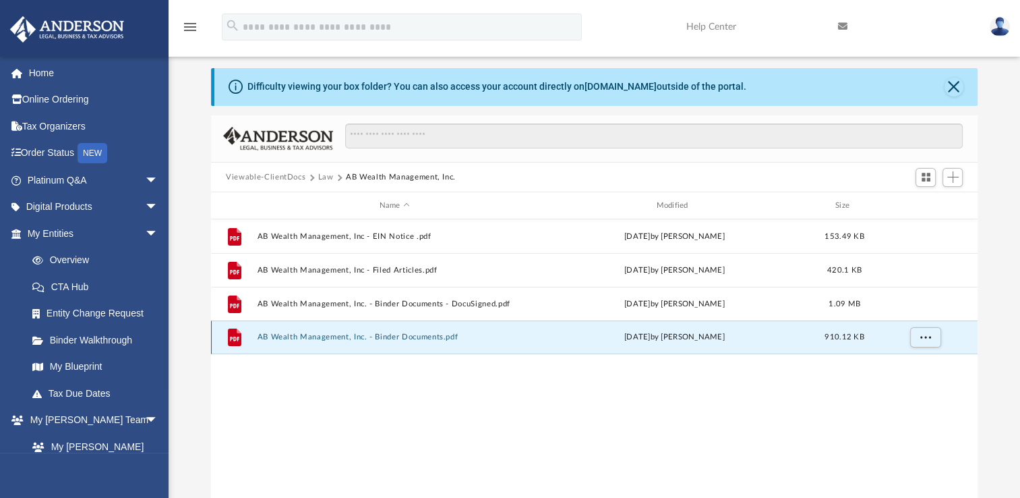
click at [432, 335] on button "AB Wealth Management, Inc. - Binder Documents.pdf" at bounding box center [395, 336] width 274 height 9
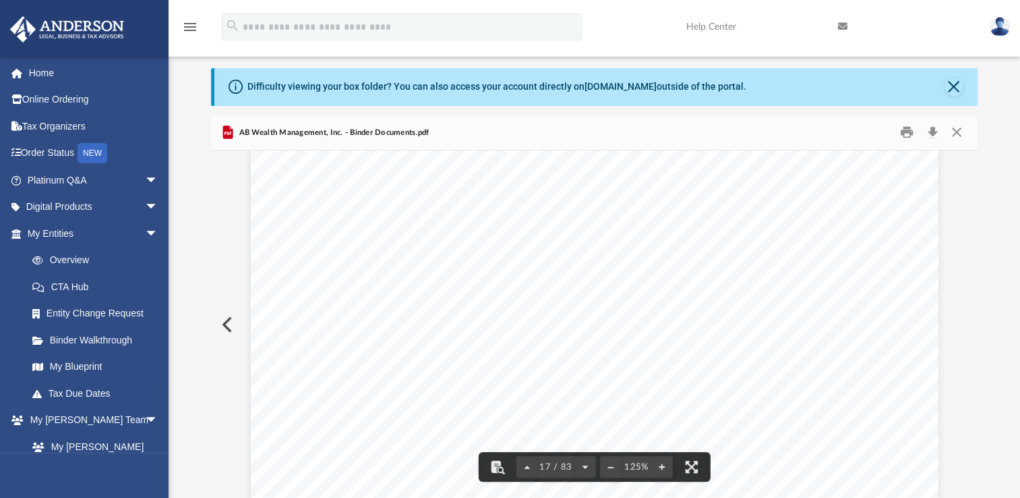
scroll to position [14741, 0]
click at [957, 132] on button "Close" at bounding box center [956, 132] width 24 height 21
